Goal: Transaction & Acquisition: Purchase product/service

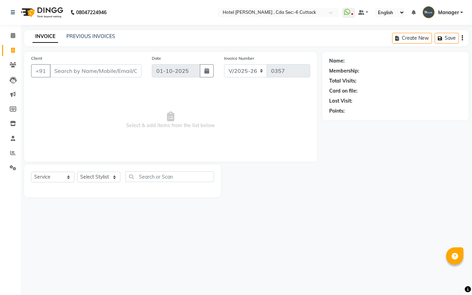
select select "7840"
select select "service"
click at [87, 38] on link "PREVIOUS INVOICES" at bounding box center [90, 36] width 49 height 6
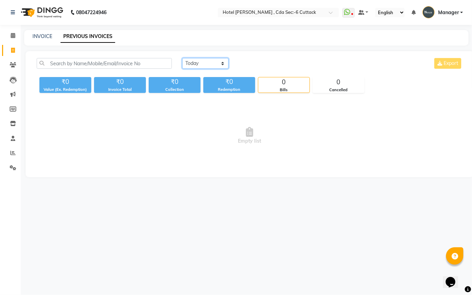
click at [221, 61] on select "[DATE] [DATE] Custom Range" at bounding box center [205, 63] width 46 height 11
select select "range"
click at [182, 58] on select "[DATE] [DATE] Custom Range" at bounding box center [205, 63] width 46 height 11
click at [252, 63] on input "01-10-2025" at bounding box center [261, 64] width 48 height 10
select select "10"
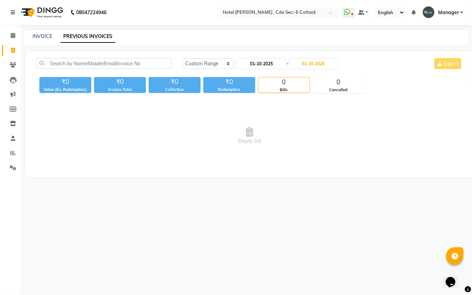
select select "2025"
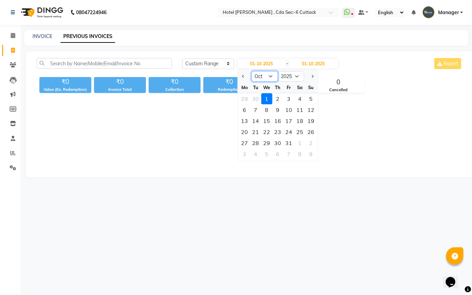
click at [272, 78] on select "Jan Feb Mar Apr May Jun [DATE] Aug Sep Oct Nov Dec" at bounding box center [264, 76] width 26 height 10
select select "9"
click at [251, 71] on select "Jan Feb Mar Apr May Jun [DATE] Aug Sep Oct Nov Dec" at bounding box center [264, 76] width 26 height 10
click at [241, 97] on div "1" at bounding box center [244, 98] width 11 height 11
type input "01-09-2025"
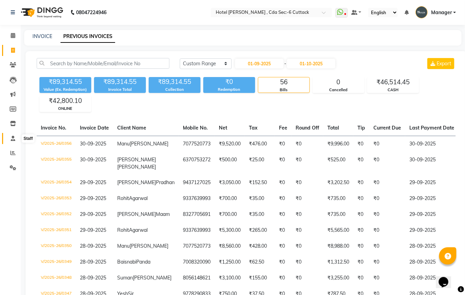
click at [12, 140] on icon at bounding box center [13, 138] width 4 height 5
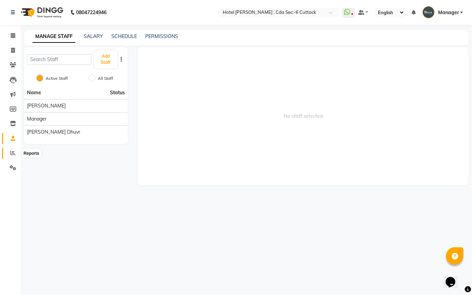
click at [14, 151] on icon at bounding box center [12, 152] width 5 height 5
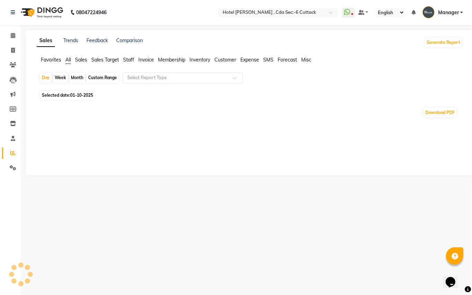
click at [247, 59] on span "Expense" at bounding box center [249, 60] width 19 height 6
click at [235, 75] on div at bounding box center [182, 77] width 120 height 7
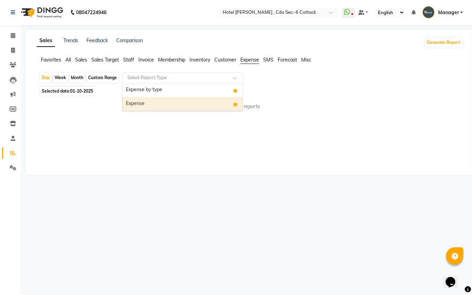
click at [187, 103] on div "Expense" at bounding box center [182, 104] width 120 height 14
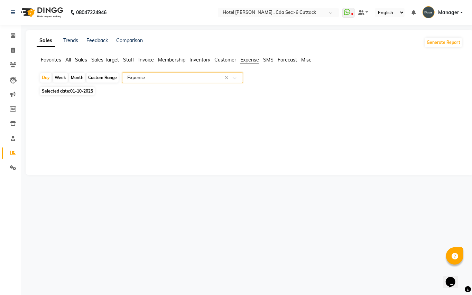
click at [79, 78] on div "Month" at bounding box center [77, 78] width 16 height 10
select select "10"
select select "2025"
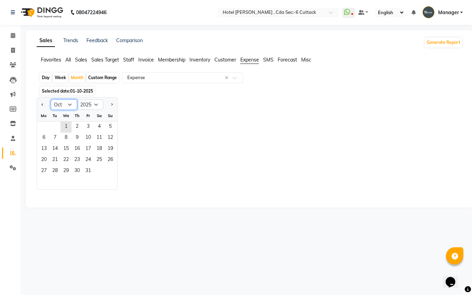
click at [67, 105] on select "Jan Feb Mar Apr May Jun [DATE] Aug Sep Oct Nov Dec" at bounding box center [64, 105] width 26 height 10
select select "9"
click at [51, 100] on select "Jan Feb Mar Apr May Jun [DATE] Aug Sep Oct Nov Dec" at bounding box center [64, 105] width 26 height 10
click at [41, 126] on span "1" at bounding box center [43, 127] width 11 height 11
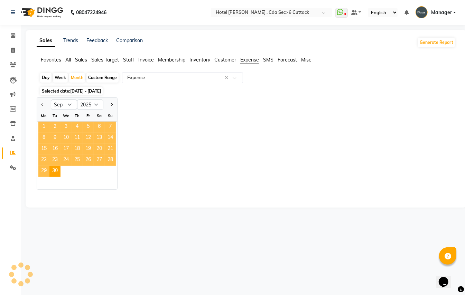
select select "full_report"
select select "csv"
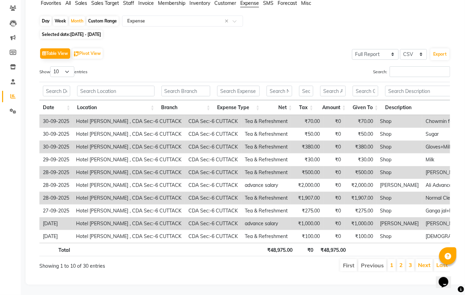
scroll to position [72, 0]
click at [390, 262] on link "1" at bounding box center [391, 265] width 3 height 7
click at [419, 262] on link "Next" at bounding box center [424, 265] width 12 height 7
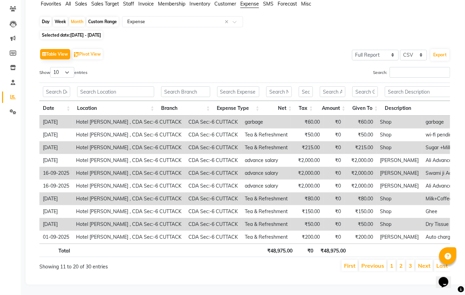
click at [419, 262] on link "Next" at bounding box center [424, 265] width 12 height 7
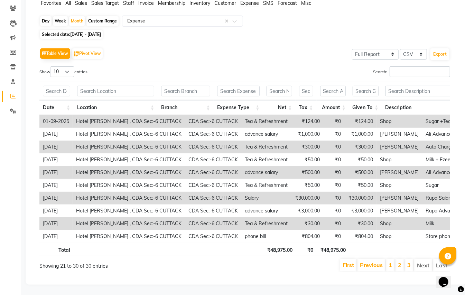
click at [419, 259] on li "Next" at bounding box center [423, 265] width 18 height 12
click at [13, 79] on icon at bounding box center [13, 81] width 4 height 5
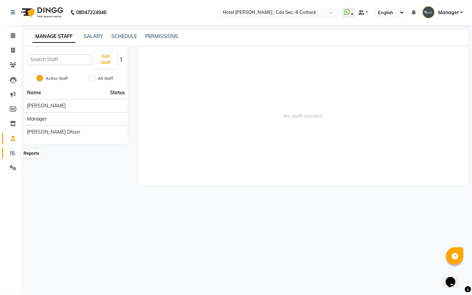
click at [13, 151] on icon at bounding box center [12, 152] width 5 height 5
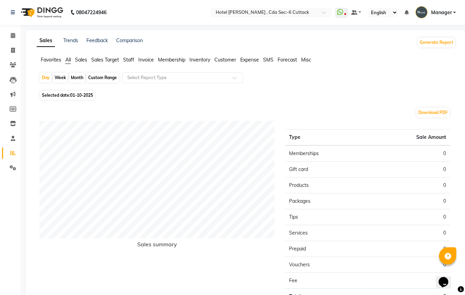
click at [253, 57] on span "Expense" at bounding box center [249, 60] width 19 height 6
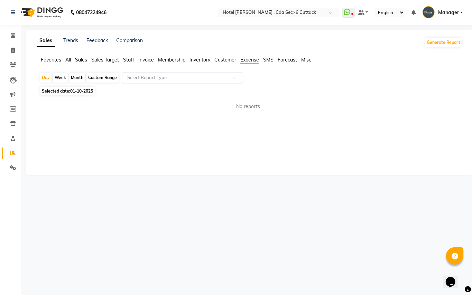
click at [235, 75] on div at bounding box center [182, 77] width 120 height 7
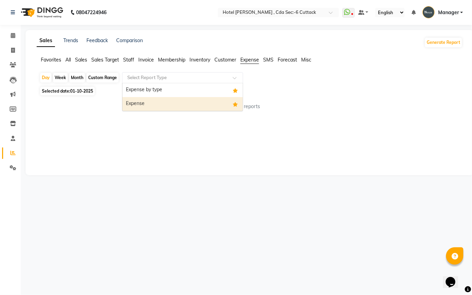
click at [198, 102] on div "Expense" at bounding box center [182, 104] width 120 height 14
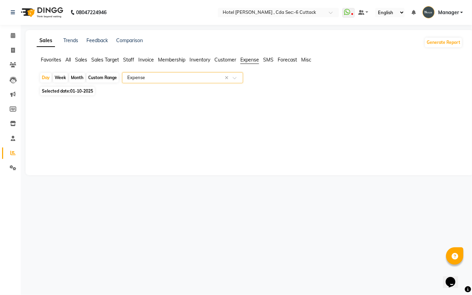
click at [75, 76] on div "Month" at bounding box center [77, 78] width 16 height 10
select select "10"
select select "2025"
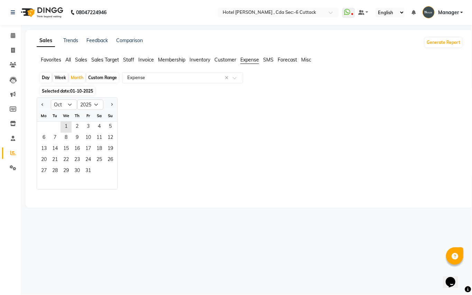
click at [129, 55] on div "Sales Trends Feedback Comparison Generate Report Favorites All Sales Sales Targ…" at bounding box center [250, 119] width 448 height 178
click at [131, 58] on span "Staff" at bounding box center [128, 60] width 11 height 6
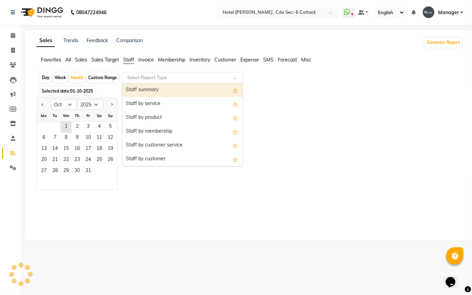
click at [191, 77] on input "text" at bounding box center [176, 77] width 100 height 7
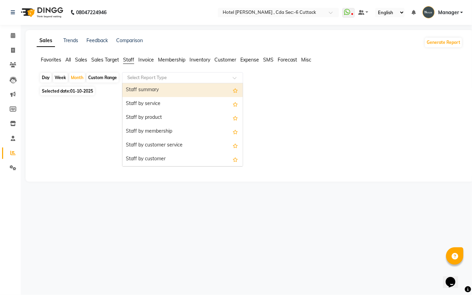
click at [176, 86] on div "Staff summary" at bounding box center [182, 90] width 120 height 14
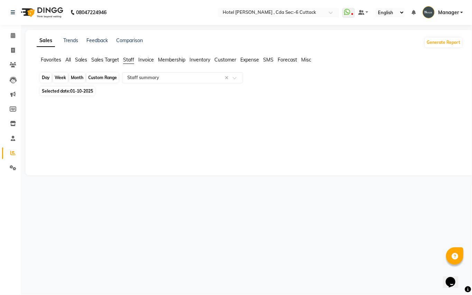
click at [69, 77] on div "Month" at bounding box center [77, 78] width 16 height 10
select select "10"
select select "2025"
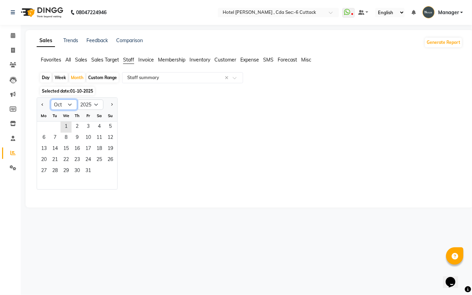
click at [71, 104] on select "Jan Feb Mar Apr May Jun [DATE] Aug Sep Oct Nov Dec" at bounding box center [64, 105] width 26 height 10
select select "9"
click at [51, 100] on select "Jan Feb Mar Apr May Jun [DATE] Aug Sep Oct Nov Dec" at bounding box center [64, 105] width 26 height 10
click at [45, 128] on span "1" at bounding box center [43, 127] width 11 height 11
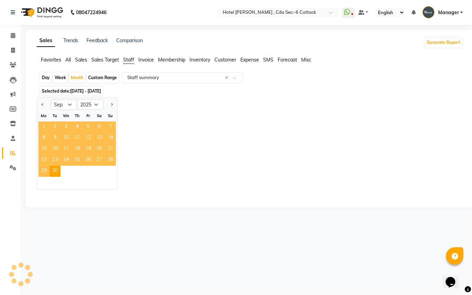
select select "full_report"
select select "csv"
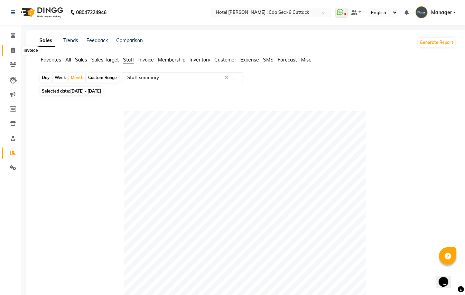
click at [14, 48] on icon at bounding box center [13, 50] width 4 height 5
select select "service"
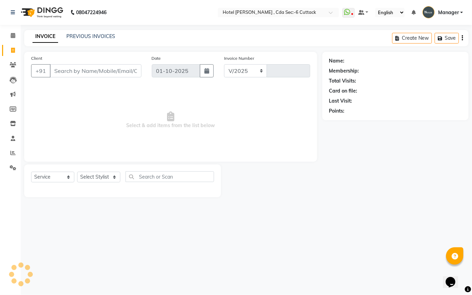
select select "7840"
type input "0357"
click at [116, 177] on select "Select Stylist [PERSON_NAME] Manager [PERSON_NAME]" at bounding box center [98, 177] width 43 height 11
select select "80474"
click at [77, 172] on select "Select Stylist [PERSON_NAME] Manager [PERSON_NAME]" at bounding box center [98, 177] width 43 height 11
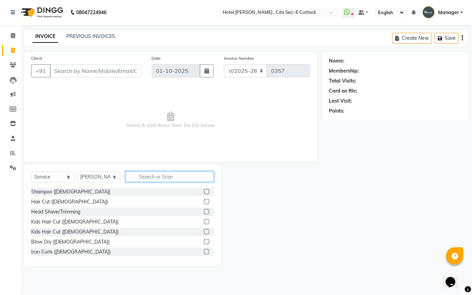
click at [142, 175] on input "text" at bounding box center [169, 176] width 88 height 11
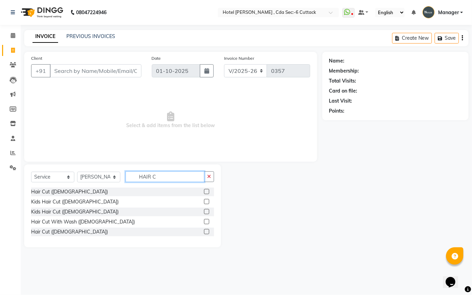
type input "HAIR C"
click at [204, 230] on label at bounding box center [206, 231] width 5 height 5
click at [204, 230] on input "checkbox" at bounding box center [206, 232] width 4 height 4
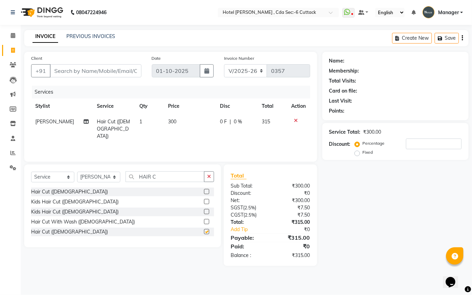
checkbox input "false"
click at [178, 123] on td "300" at bounding box center [190, 129] width 52 height 30
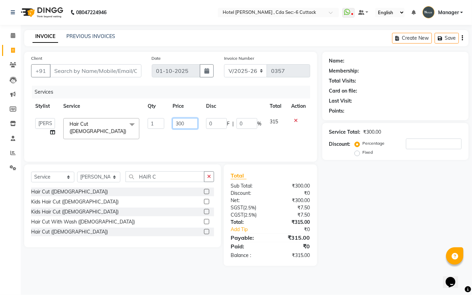
click at [189, 123] on input "300" at bounding box center [184, 123] width 25 height 11
type input "3"
type input "180"
click at [343, 218] on div "Name: Membership: Total Visits: Card on file: Last Visit: Points: Service Total…" at bounding box center [397, 159] width 151 height 214
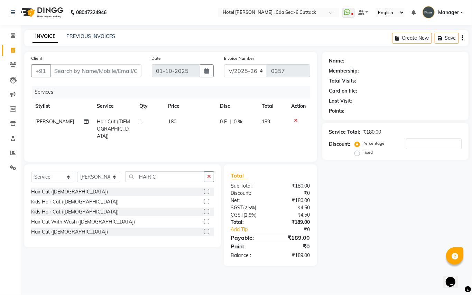
click at [176, 118] on td "180" at bounding box center [190, 129] width 52 height 30
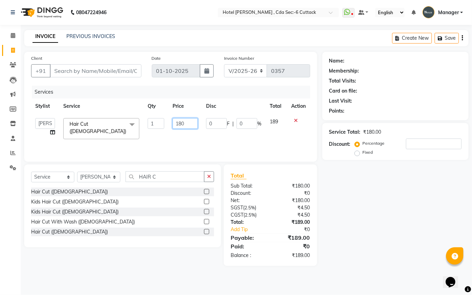
click at [189, 122] on input "180" at bounding box center [184, 123] width 25 height 11
type input "190"
click at [398, 245] on div "Name: Membership: Total Visits: Card on file: Last Visit: Points: Service Total…" at bounding box center [397, 159] width 151 height 214
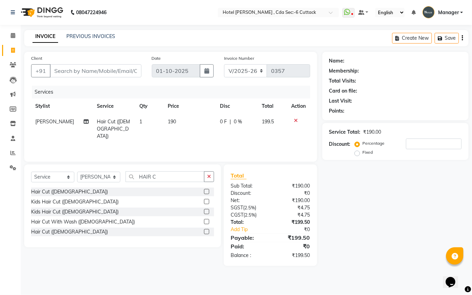
click at [294, 120] on icon at bounding box center [296, 120] width 4 height 5
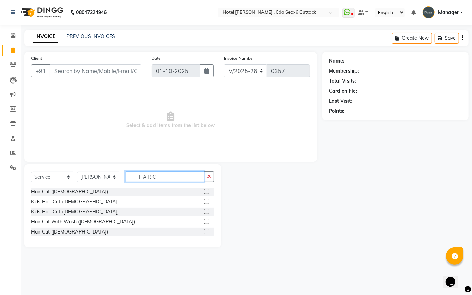
click at [159, 177] on input "HAIR C" at bounding box center [164, 176] width 79 height 11
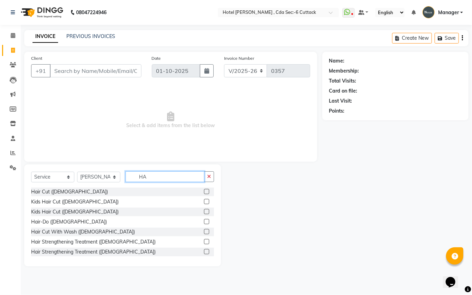
type input "H"
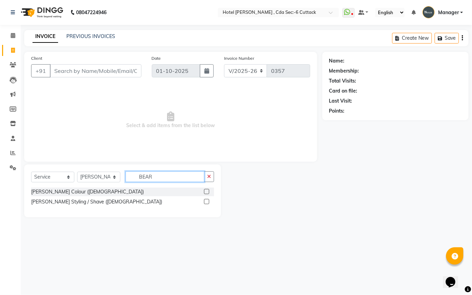
type input "BEAR"
click at [205, 202] on label at bounding box center [206, 201] width 5 height 5
click at [205, 202] on input "checkbox" at bounding box center [206, 202] width 4 height 4
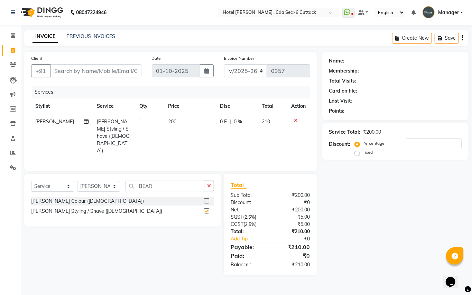
checkbox input "false"
click at [179, 121] on td "200" at bounding box center [190, 136] width 52 height 45
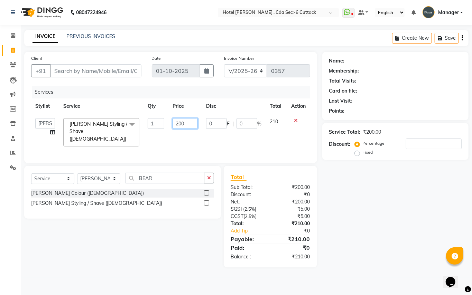
click at [190, 122] on input "200" at bounding box center [184, 123] width 25 height 11
type input "2"
type input "190"
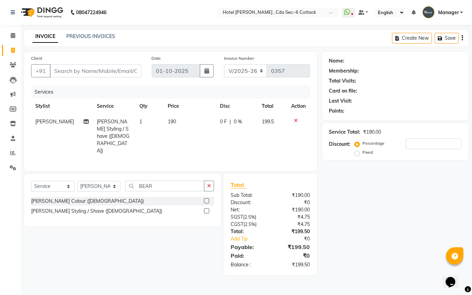
click at [361, 223] on div "Name: Membership: Total Visits: Card on file: Last Visit: Points: Service Total…" at bounding box center [397, 164] width 151 height 224
click at [100, 68] on input "Client" at bounding box center [96, 70] width 92 height 13
type input "P"
type input "0"
type input "P"
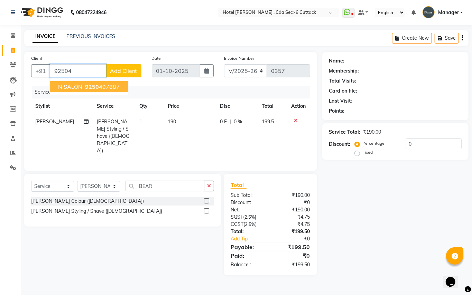
click at [100, 90] on span "92504" at bounding box center [93, 86] width 17 height 7
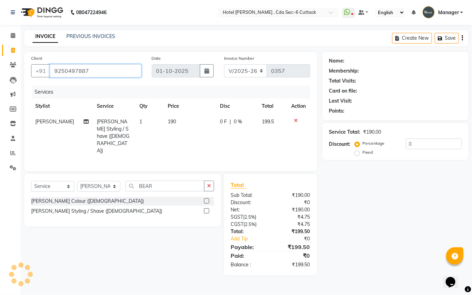
type input "9250497887"
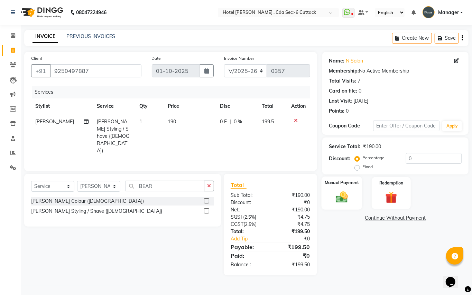
click at [335, 198] on img at bounding box center [342, 197] width 20 height 14
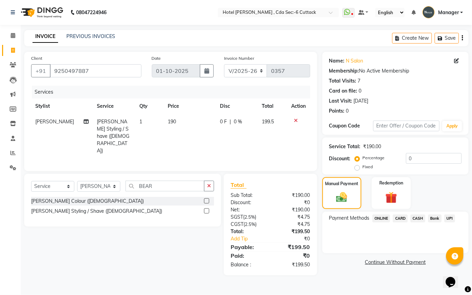
click at [379, 216] on span "ONLINE" at bounding box center [381, 219] width 18 height 8
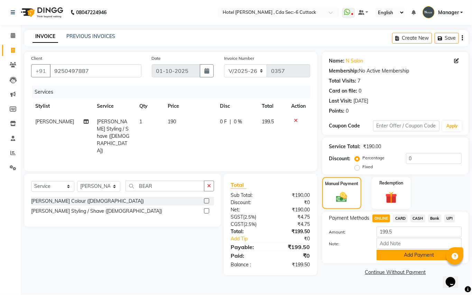
click at [390, 257] on button "Add Payment" at bounding box center [418, 255] width 85 height 11
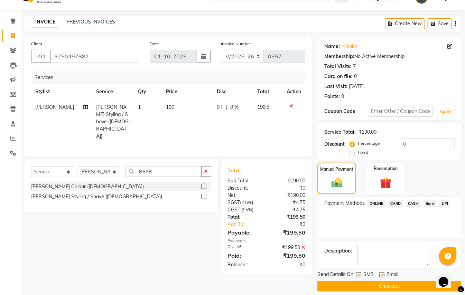
scroll to position [21, 0]
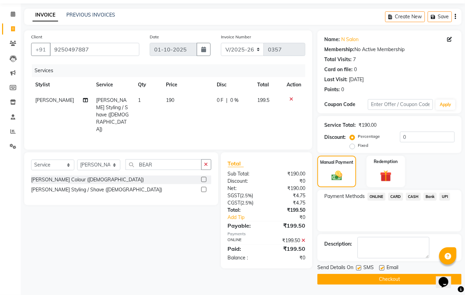
click at [385, 281] on button "Checkout" at bounding box center [389, 279] width 144 height 11
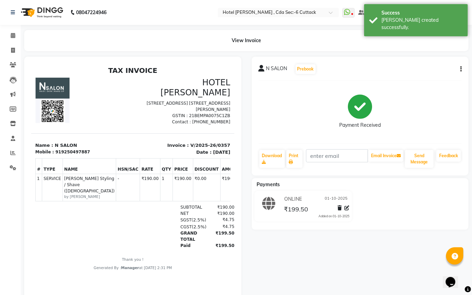
select select "service"
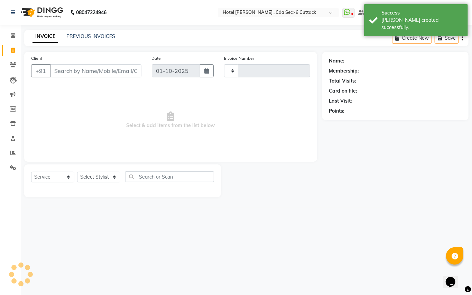
type input "0358"
select select "7840"
